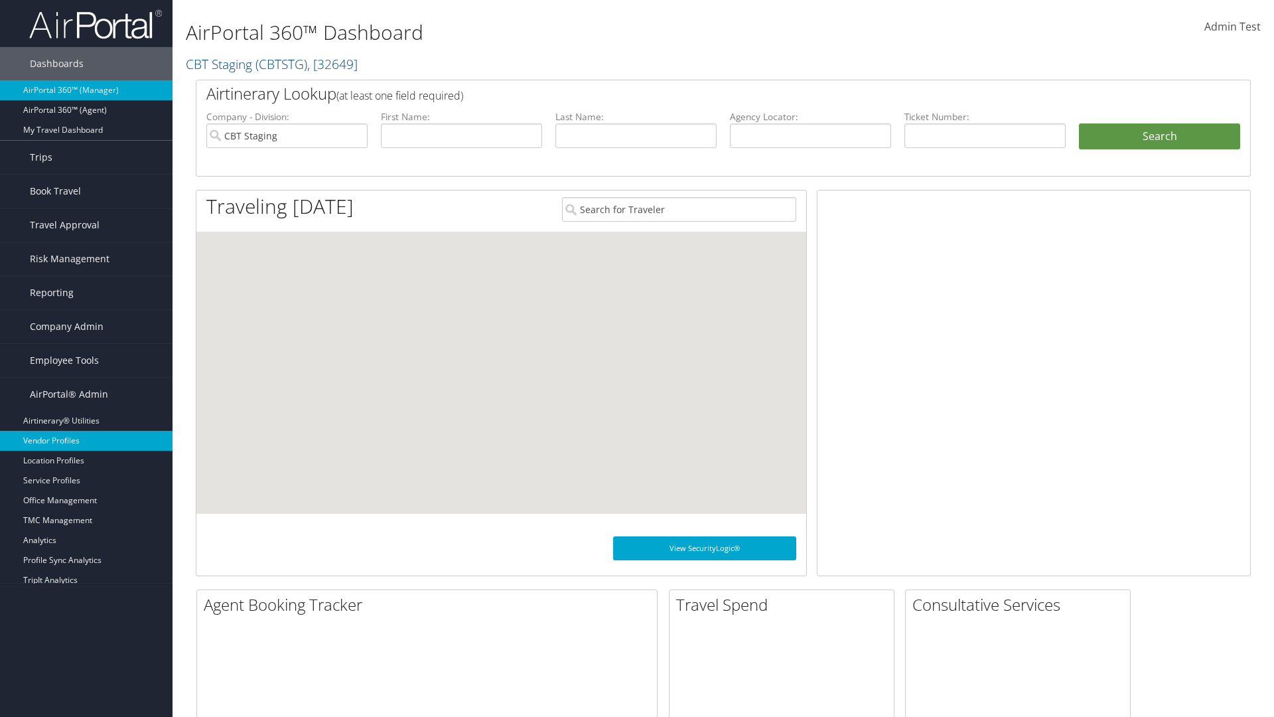
click at [86, 441] on link "Vendor Profiles" at bounding box center [86, 441] width 173 height 20
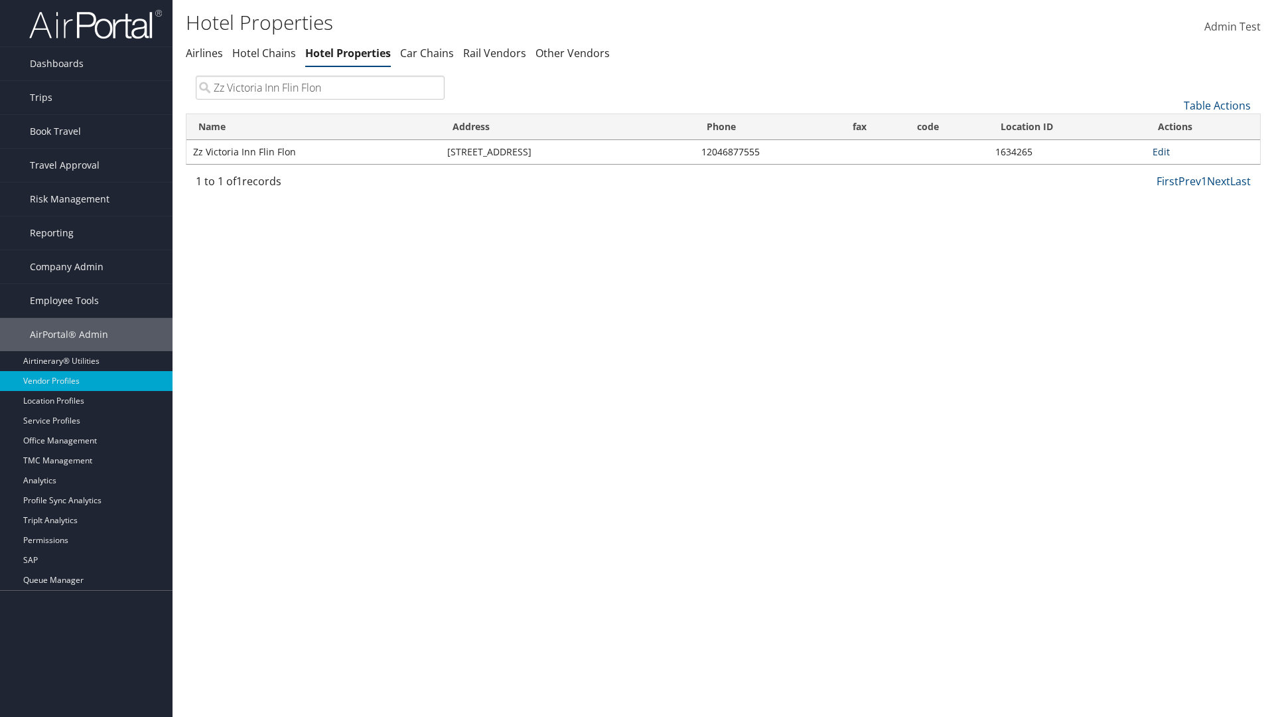
type input "Zz Victoria Inn Flin Flon"
click at [1161, 151] on link "Edit" at bounding box center [1161, 151] width 17 height 13
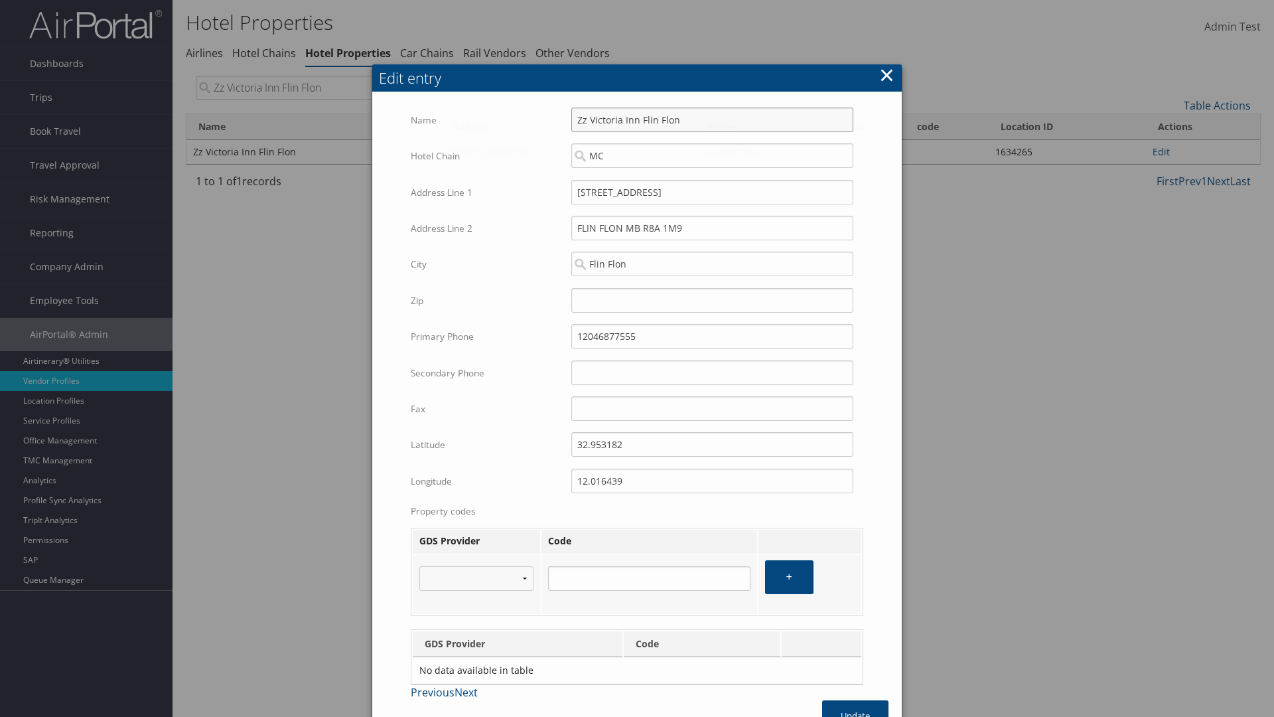
click at [712, 108] on input "Zz Victoria Inn Flin Flon" at bounding box center [713, 120] width 282 height 25
type input "Zz Victoria Inn Flin Flon"
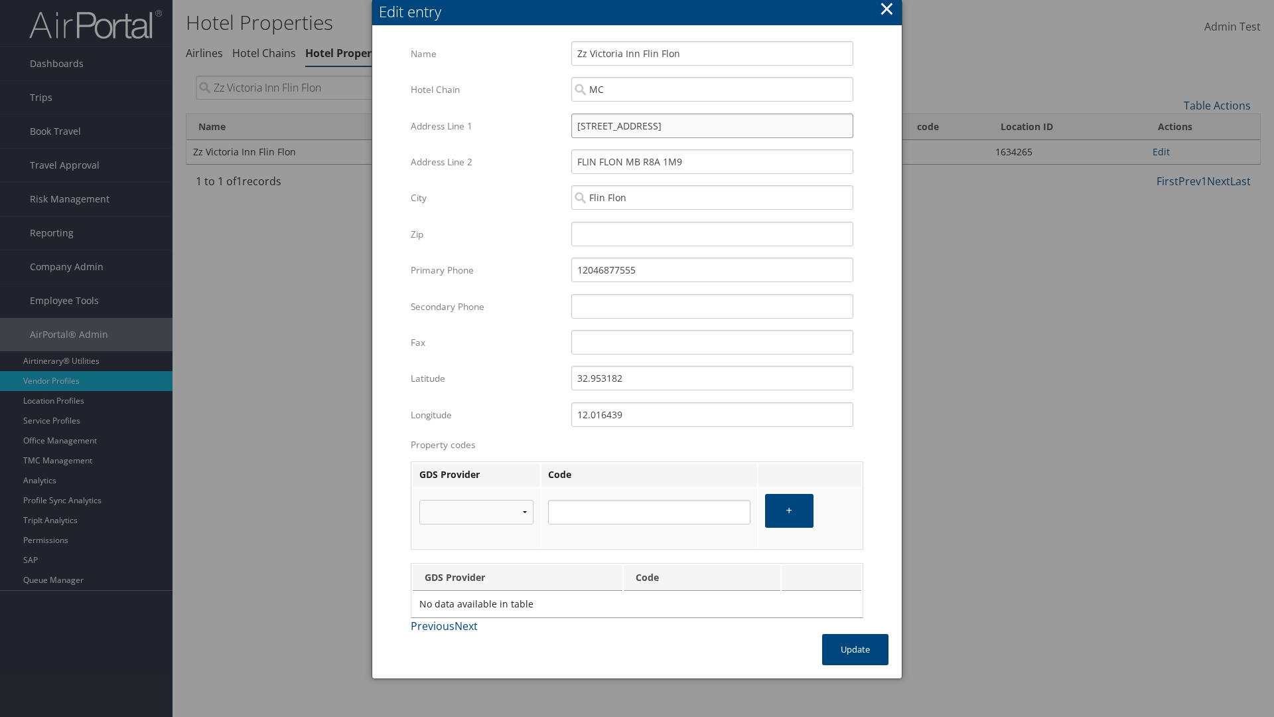
click at [712, 125] on input "110 EAST MAIN STREET" at bounding box center [713, 126] width 282 height 25
type input "110 EAST MAIN STREET"
click at [712, 378] on input "32.953182" at bounding box center [713, 378] width 282 height 25
type input "32.953182"
click at [712, 414] on input "12.016439" at bounding box center [713, 414] width 282 height 25
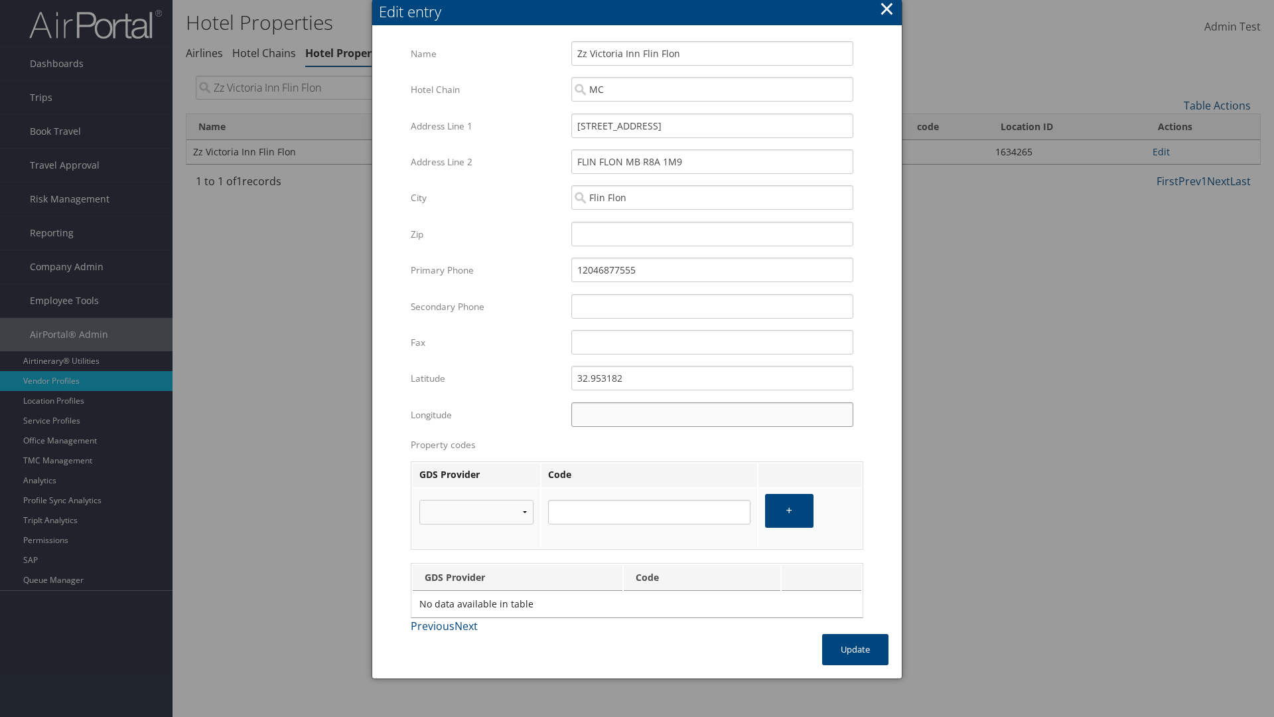
type input "12.016439"
click at [856, 649] on button "Update" at bounding box center [855, 649] width 66 height 31
